Goal: Task Accomplishment & Management: Manage account settings

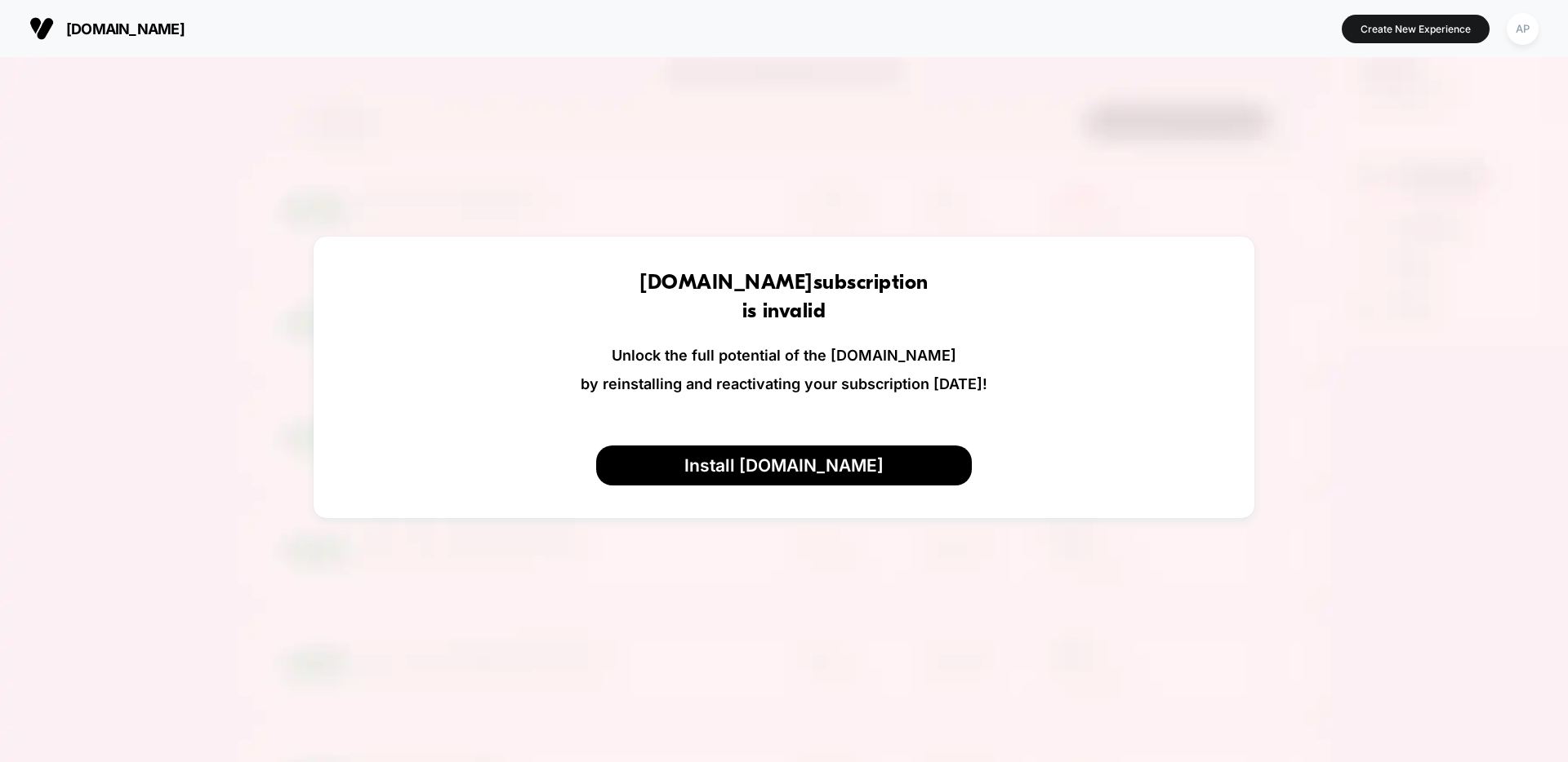
click at [1534, 38] on button "AP" at bounding box center [1522, 29] width 41 height 33
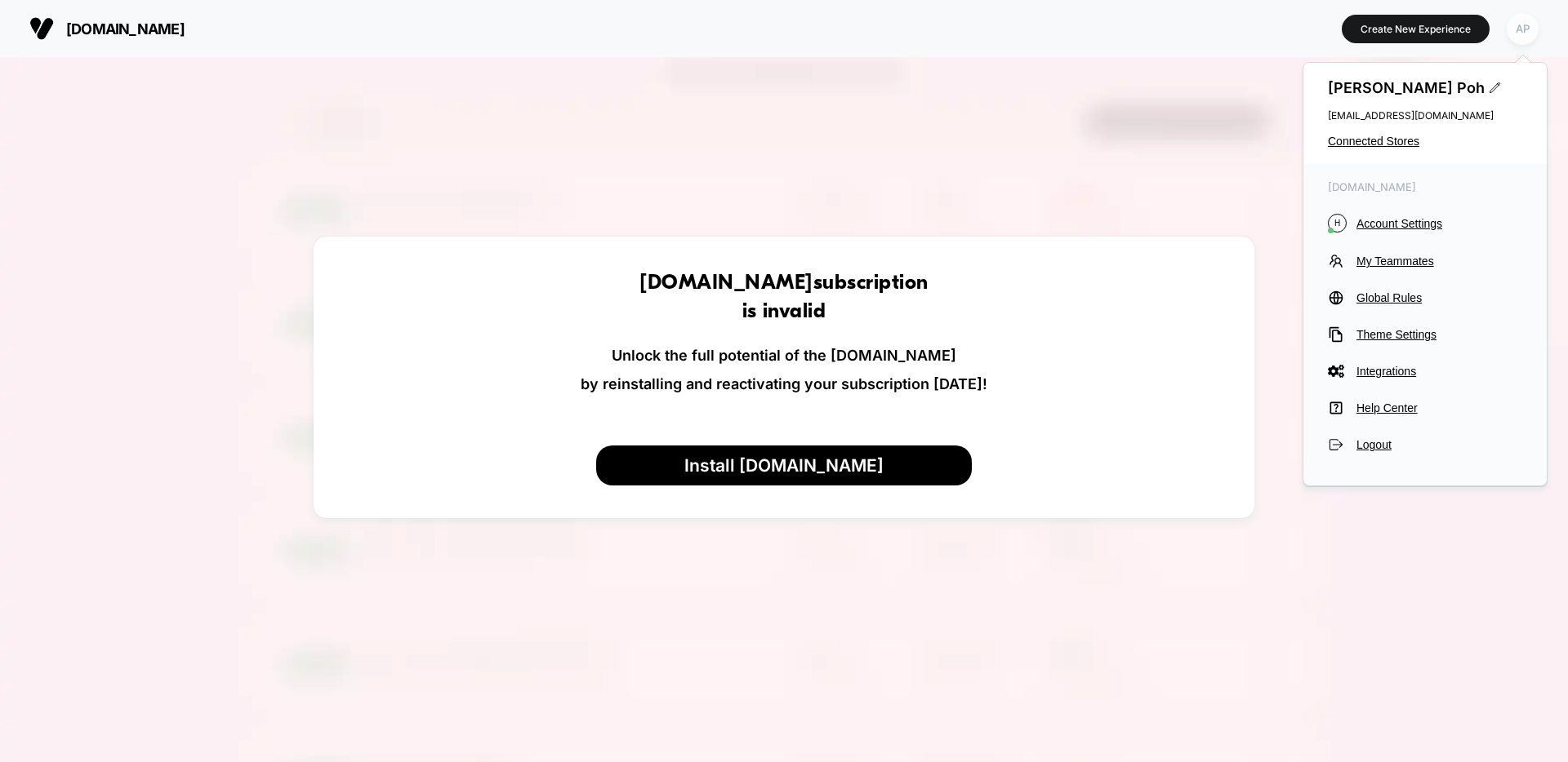
click at [1532, 36] on div "AP" at bounding box center [1522, 29] width 31 height 31
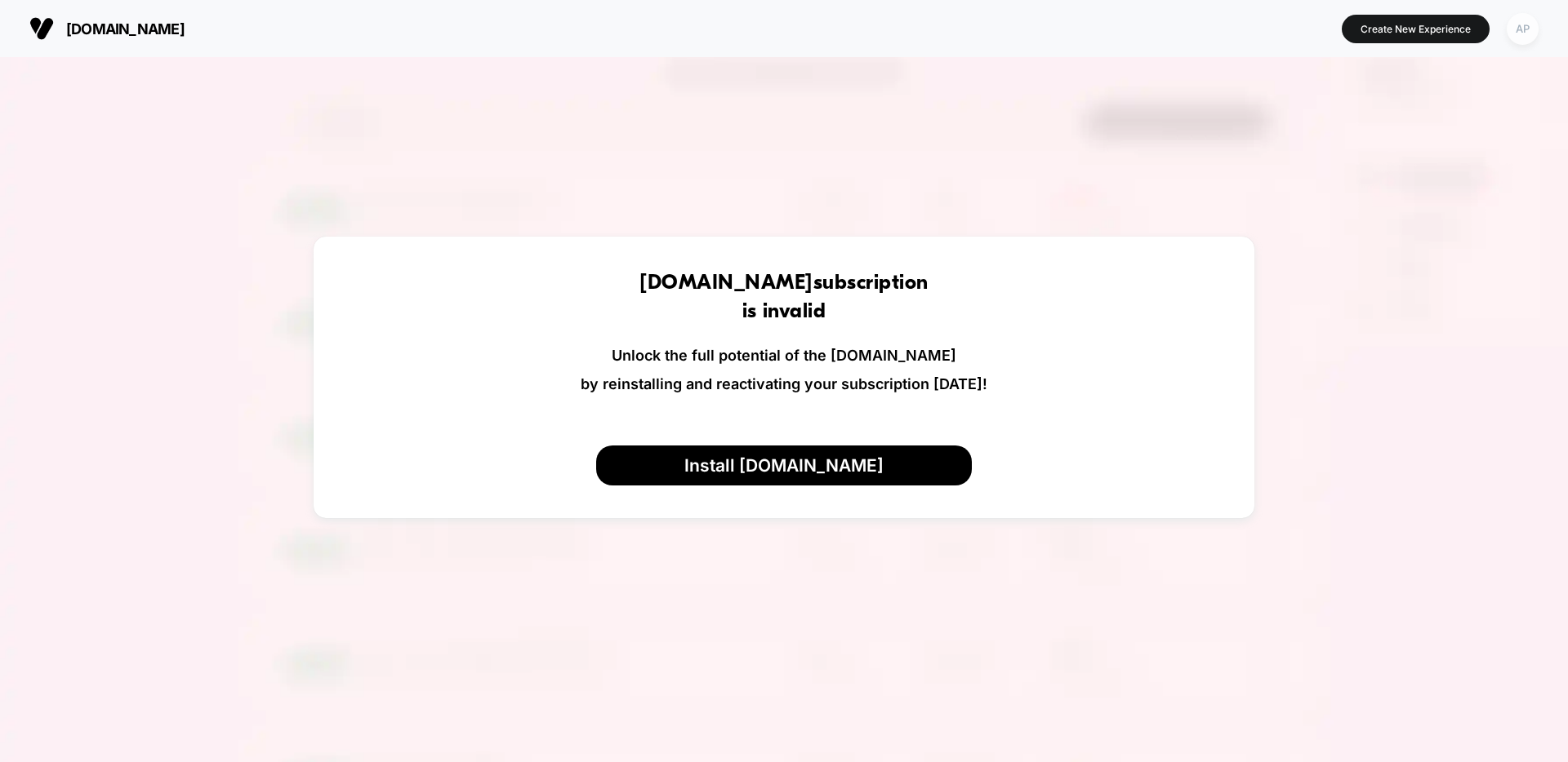
click at [1532, 36] on div "AP" at bounding box center [1522, 29] width 31 height 31
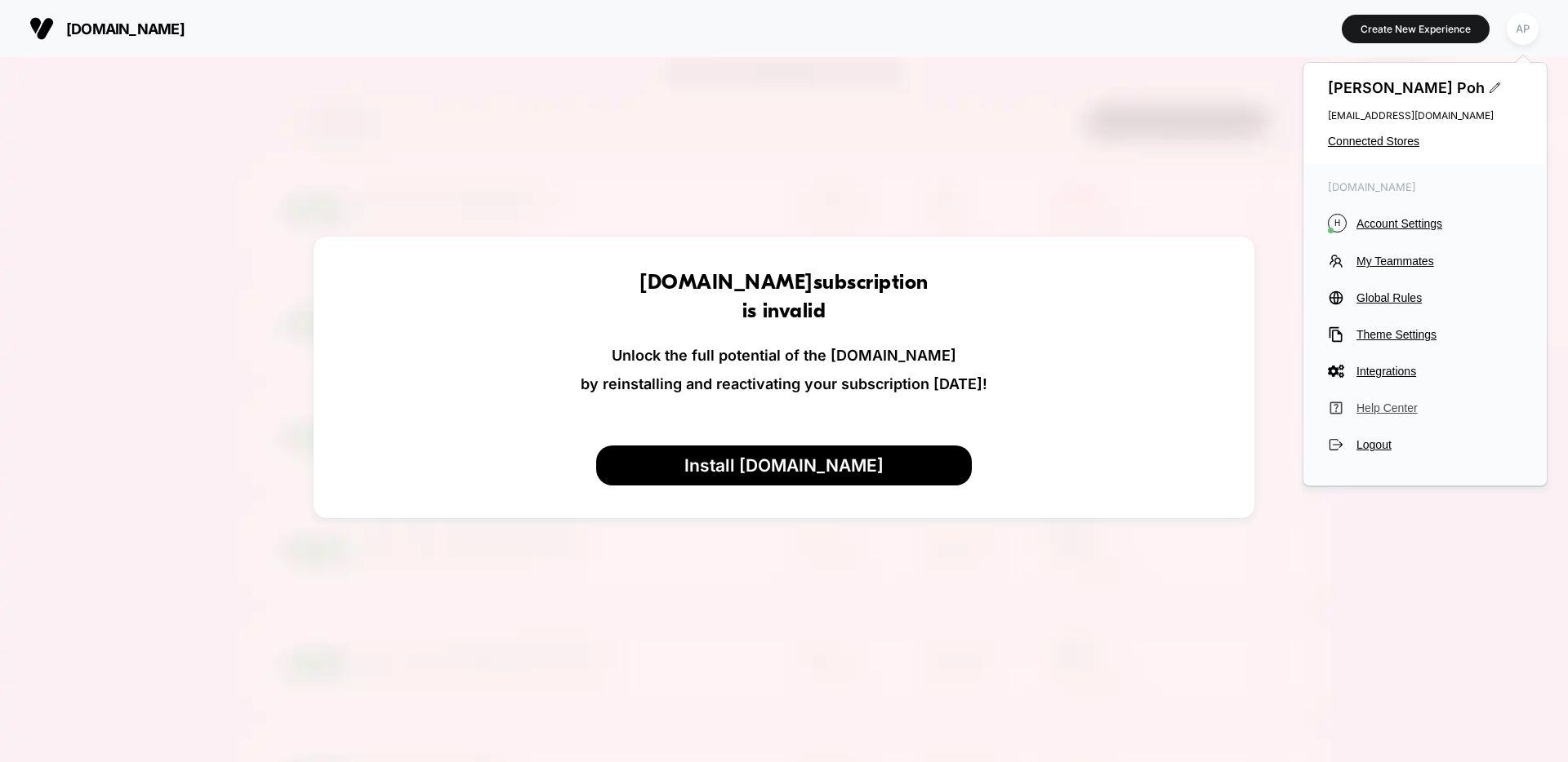
click at [1397, 403] on span "Help Center" at bounding box center [1439, 408] width 166 height 13
click at [1417, 217] on span "Account Settings" at bounding box center [1439, 223] width 166 height 13
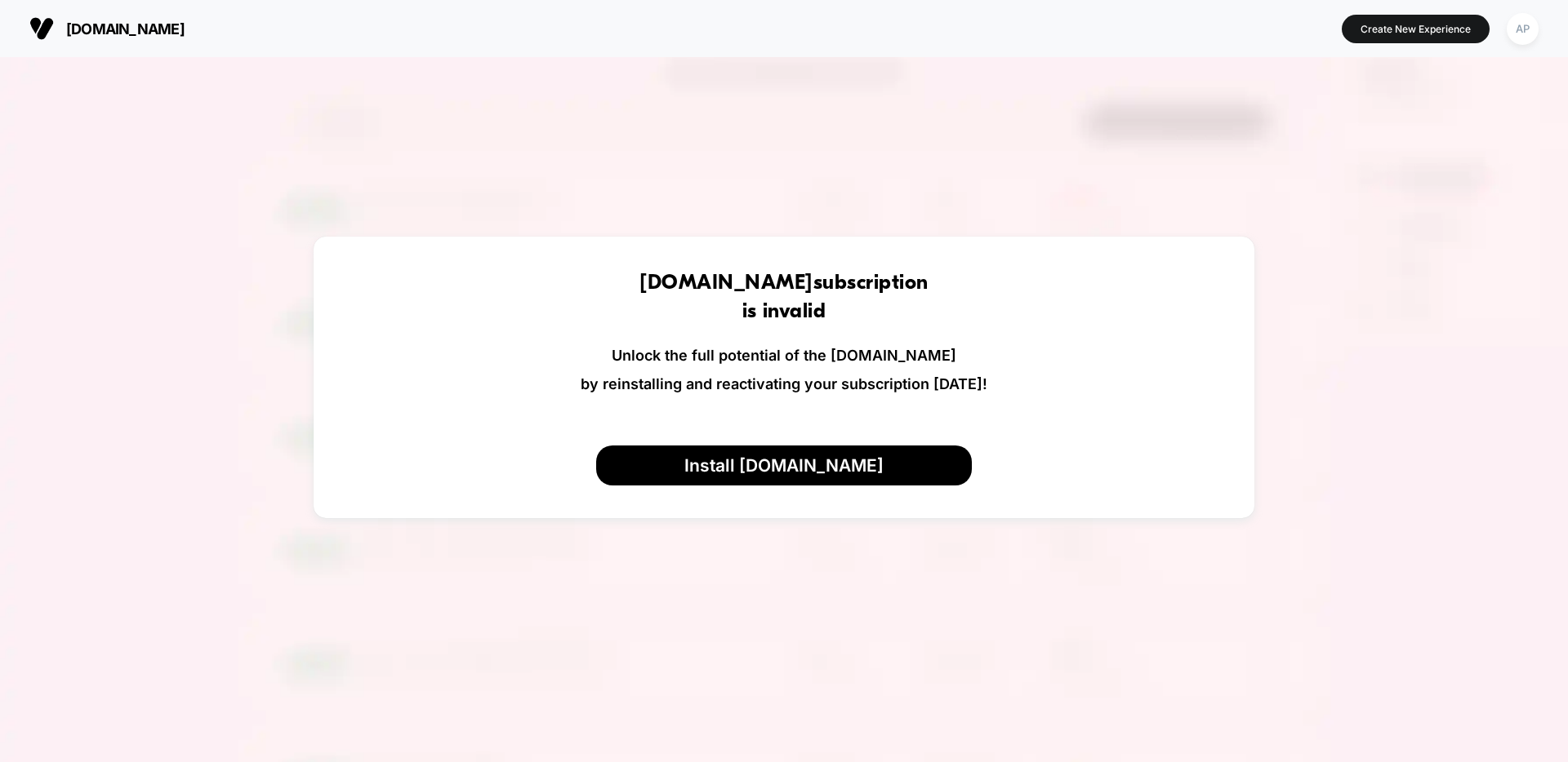
click at [1542, 30] on button "AP" at bounding box center [1522, 29] width 41 height 33
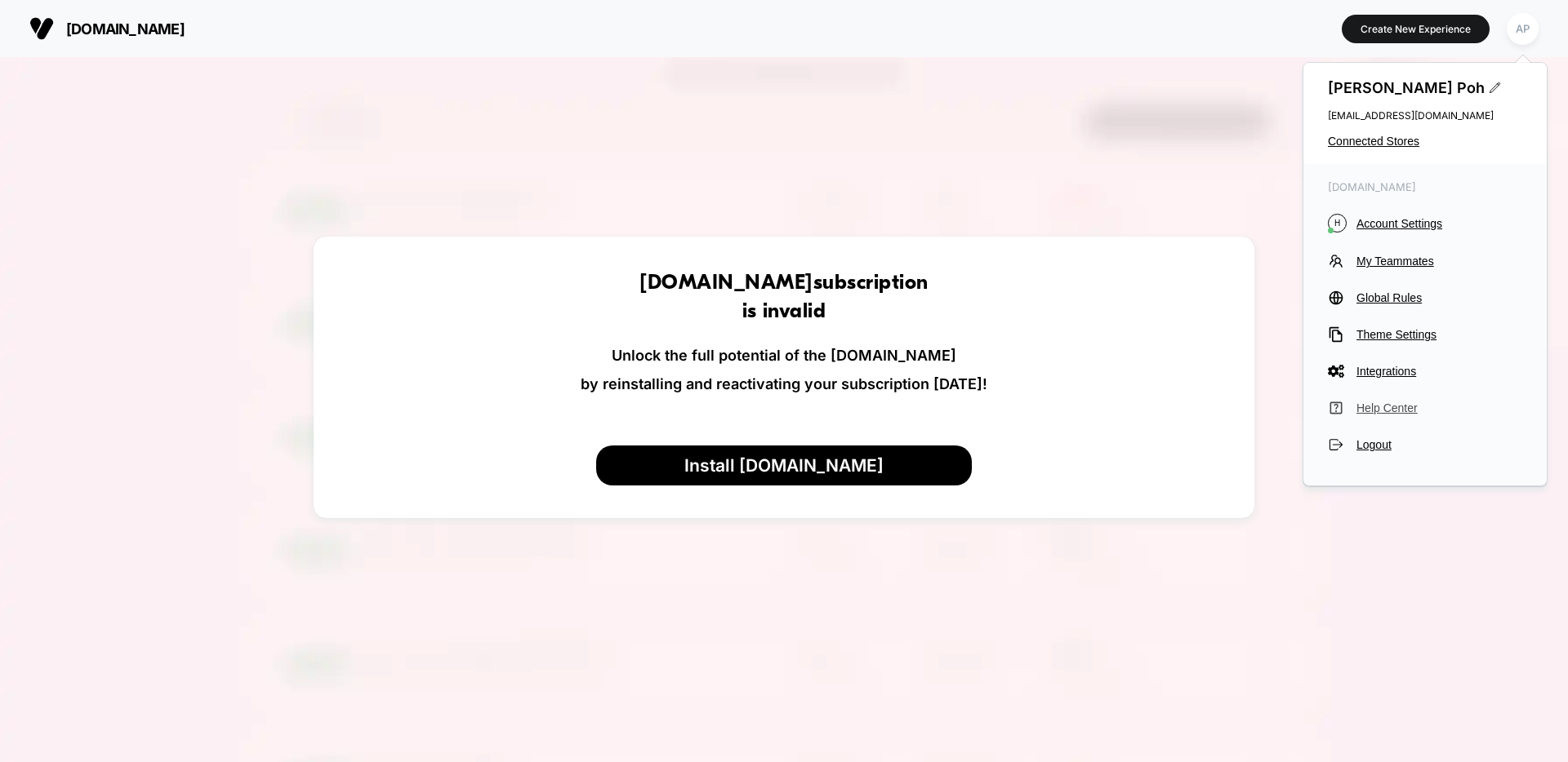
click at [1402, 406] on span "Help Center" at bounding box center [1439, 408] width 166 height 13
